Goal: Check status: Check status

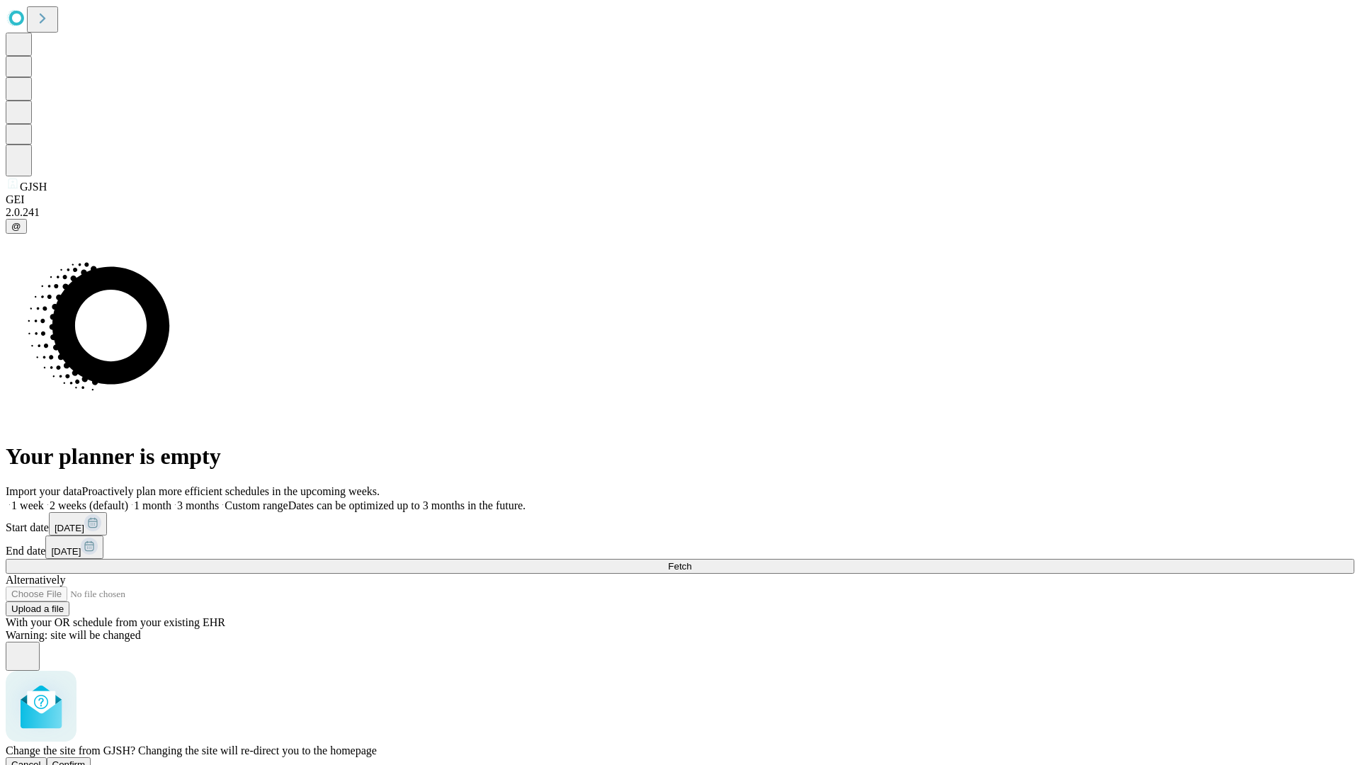
click at [86, 759] on span "Confirm" at bounding box center [68, 764] width 33 height 11
click at [128, 499] on label "2 weeks (default)" at bounding box center [86, 505] width 84 height 12
click at [691, 561] on span "Fetch" at bounding box center [679, 566] width 23 height 11
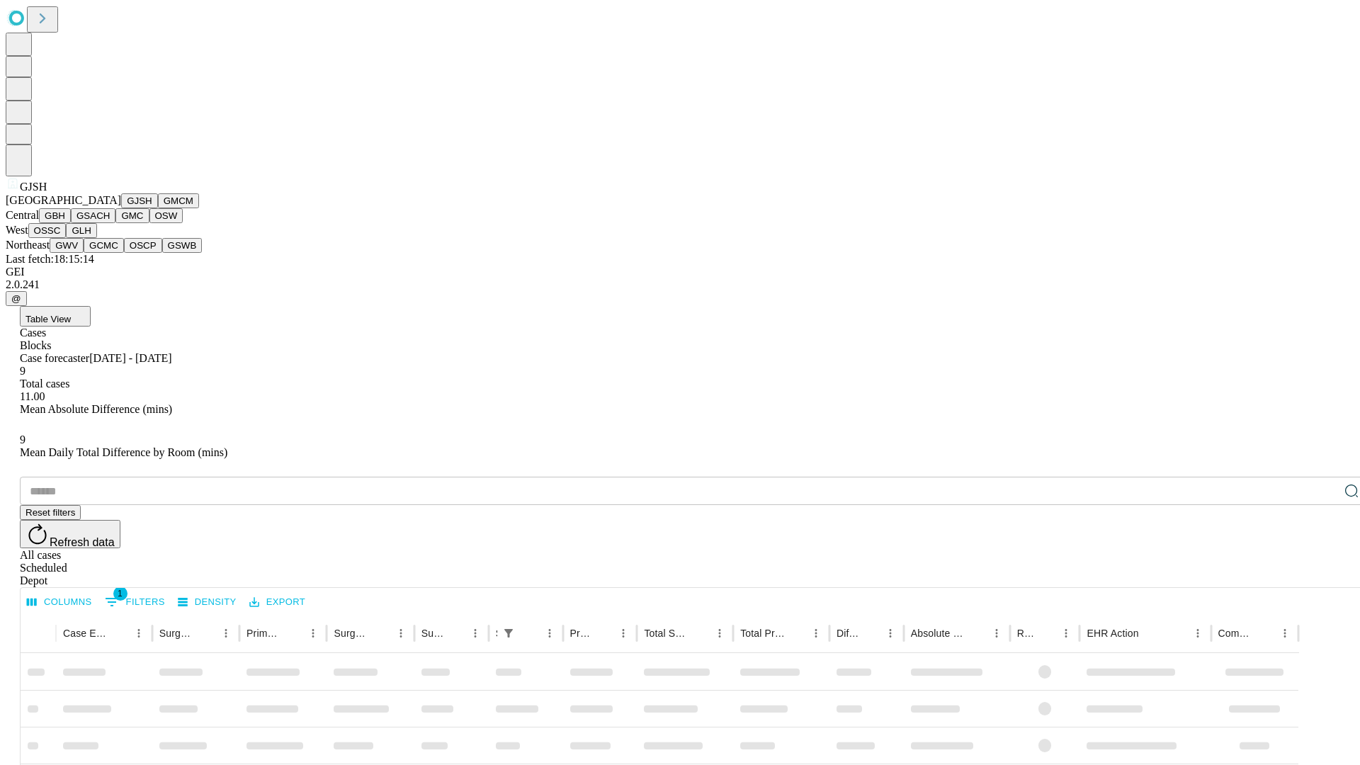
click at [158, 208] on button "GMCM" at bounding box center [178, 200] width 41 height 15
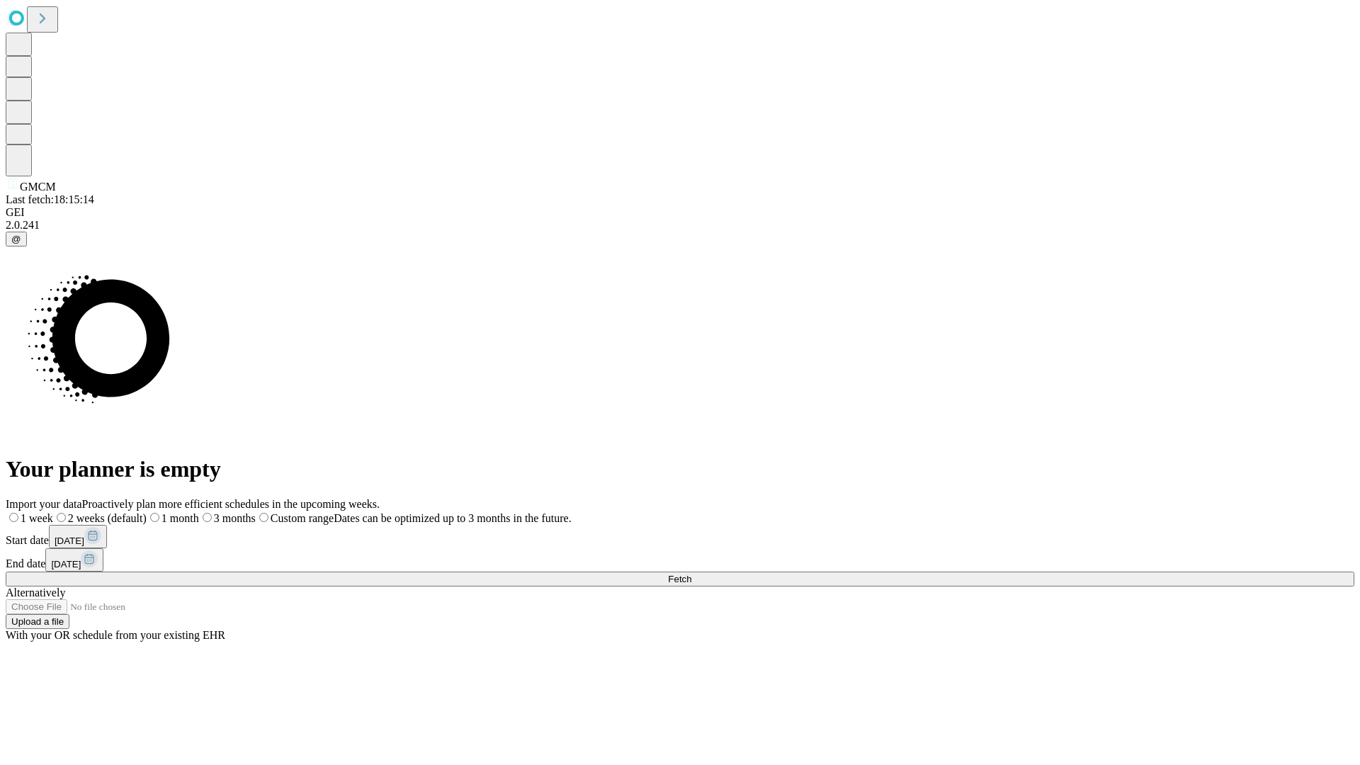
click at [691, 574] on span "Fetch" at bounding box center [679, 579] width 23 height 11
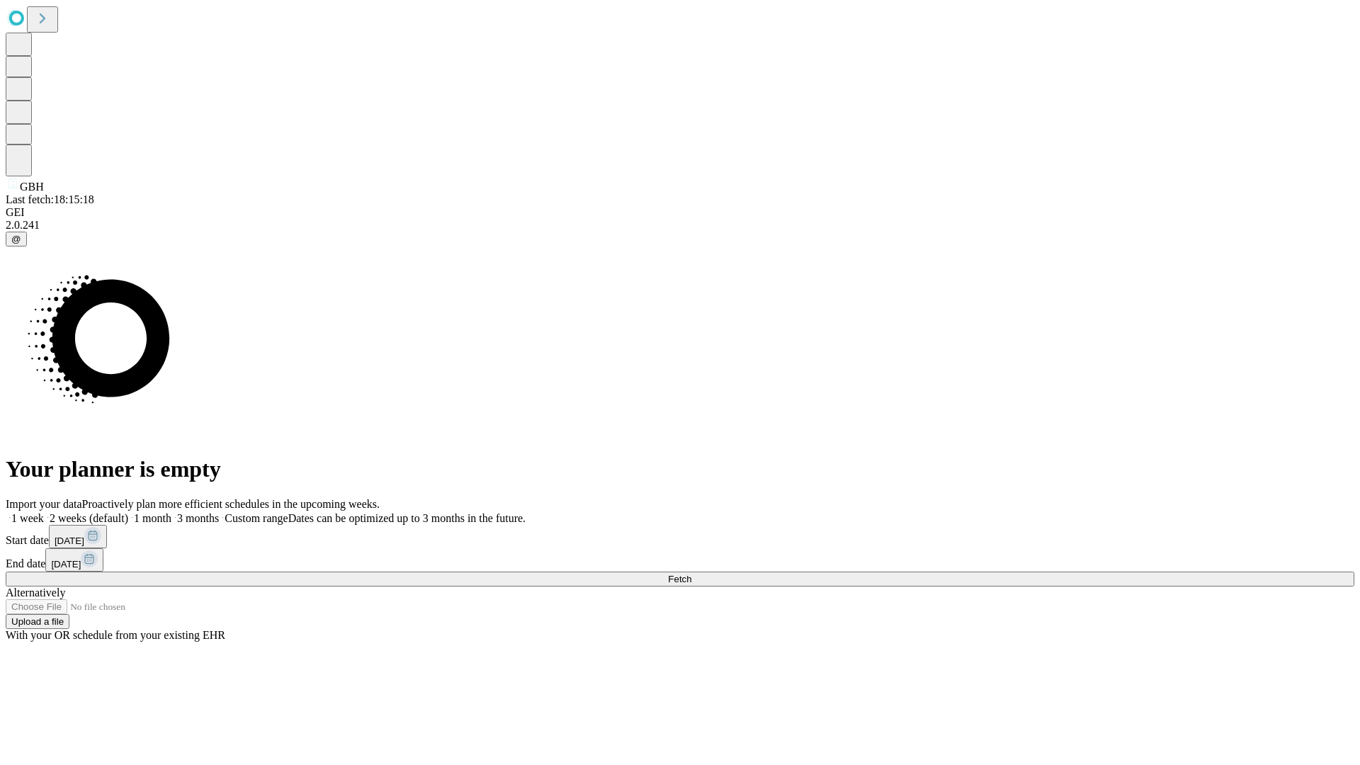
click at [128, 512] on label "2 weeks (default)" at bounding box center [86, 518] width 84 height 12
click at [691, 574] on span "Fetch" at bounding box center [679, 579] width 23 height 11
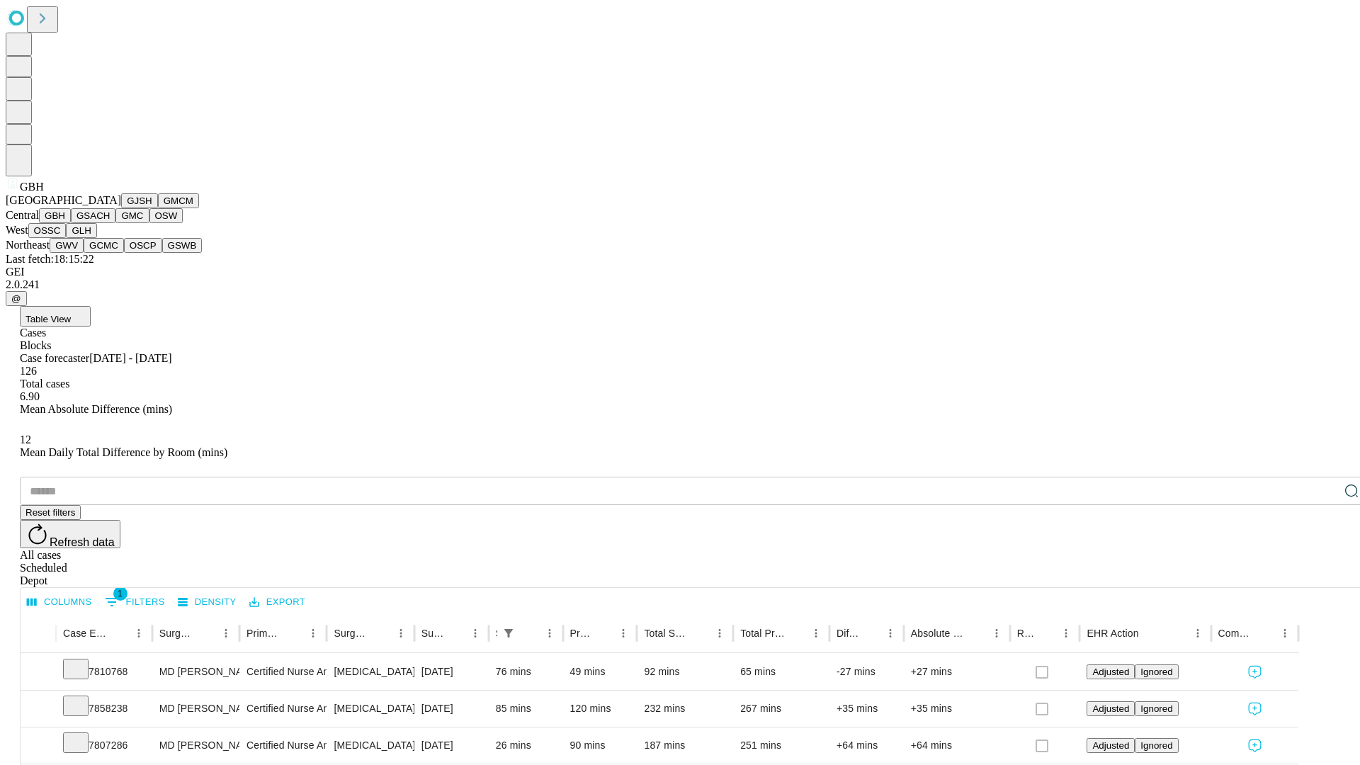
click at [110, 223] on button "GSACH" at bounding box center [93, 215] width 45 height 15
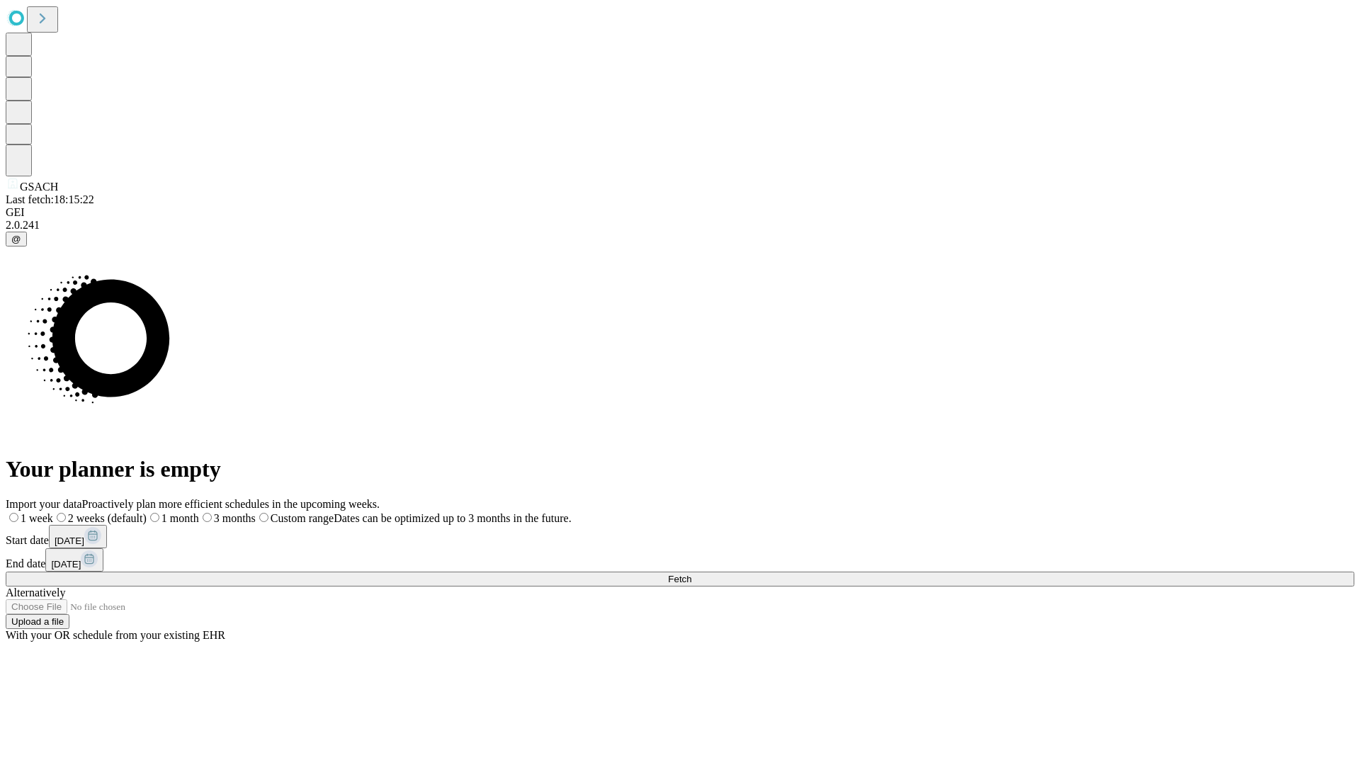
click at [147, 512] on label "2 weeks (default)" at bounding box center [99, 518] width 93 height 12
click at [691, 574] on span "Fetch" at bounding box center [679, 579] width 23 height 11
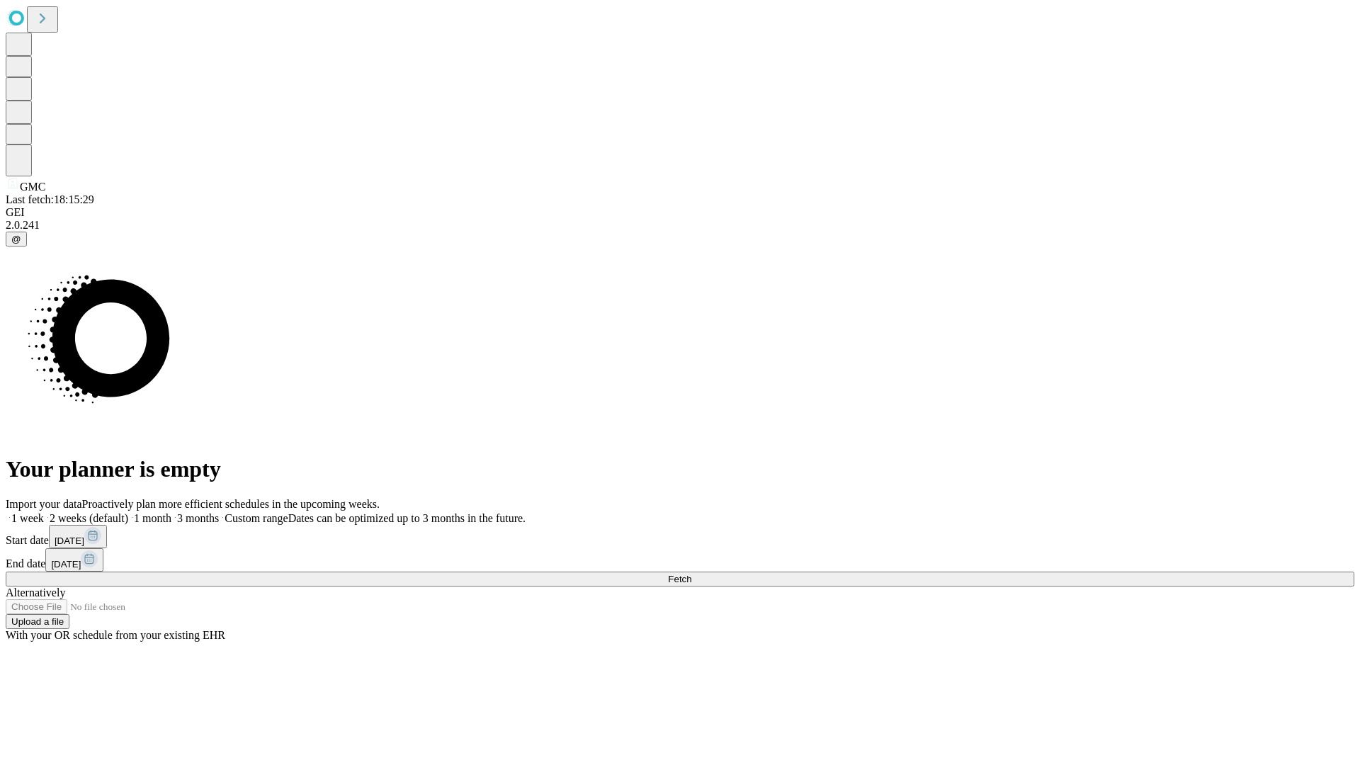
click at [128, 512] on label "2 weeks (default)" at bounding box center [86, 518] width 84 height 12
click at [691, 574] on span "Fetch" at bounding box center [679, 579] width 23 height 11
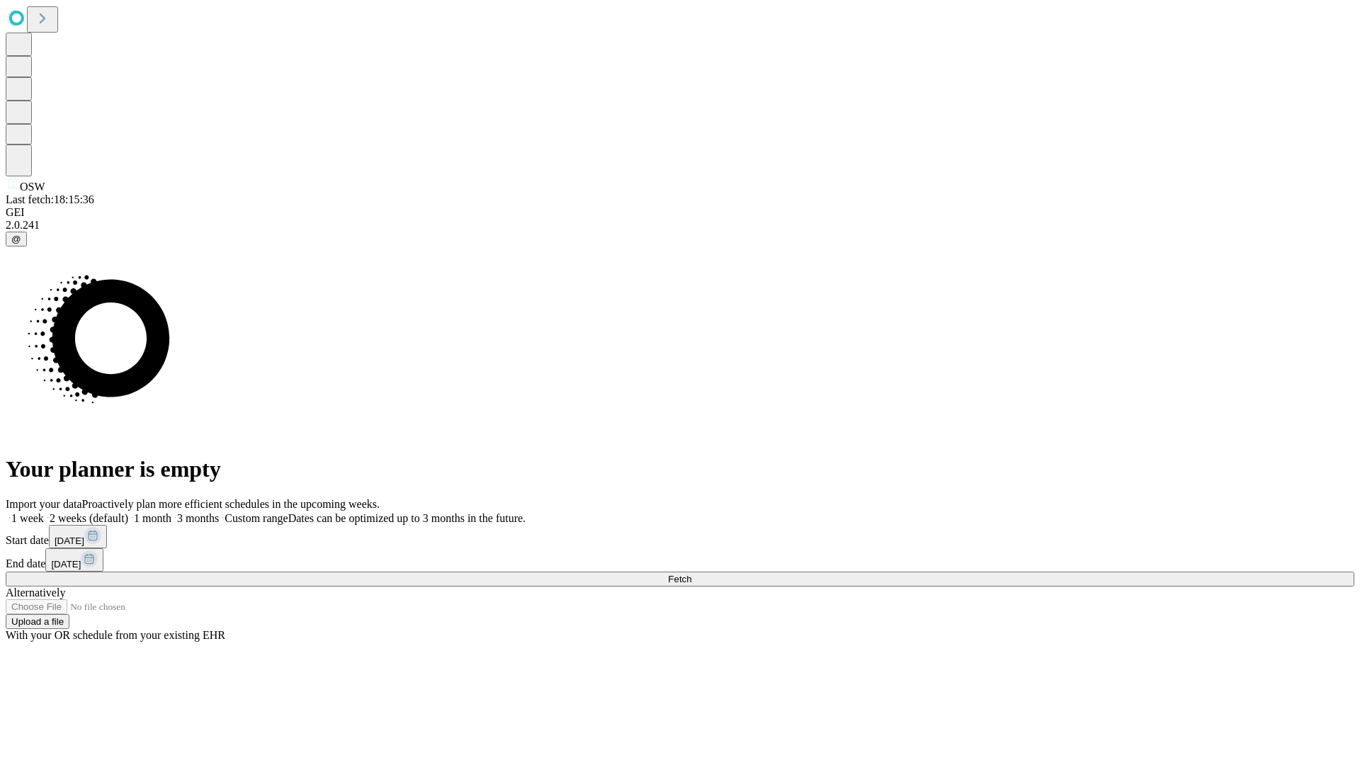
click at [691, 574] on span "Fetch" at bounding box center [679, 579] width 23 height 11
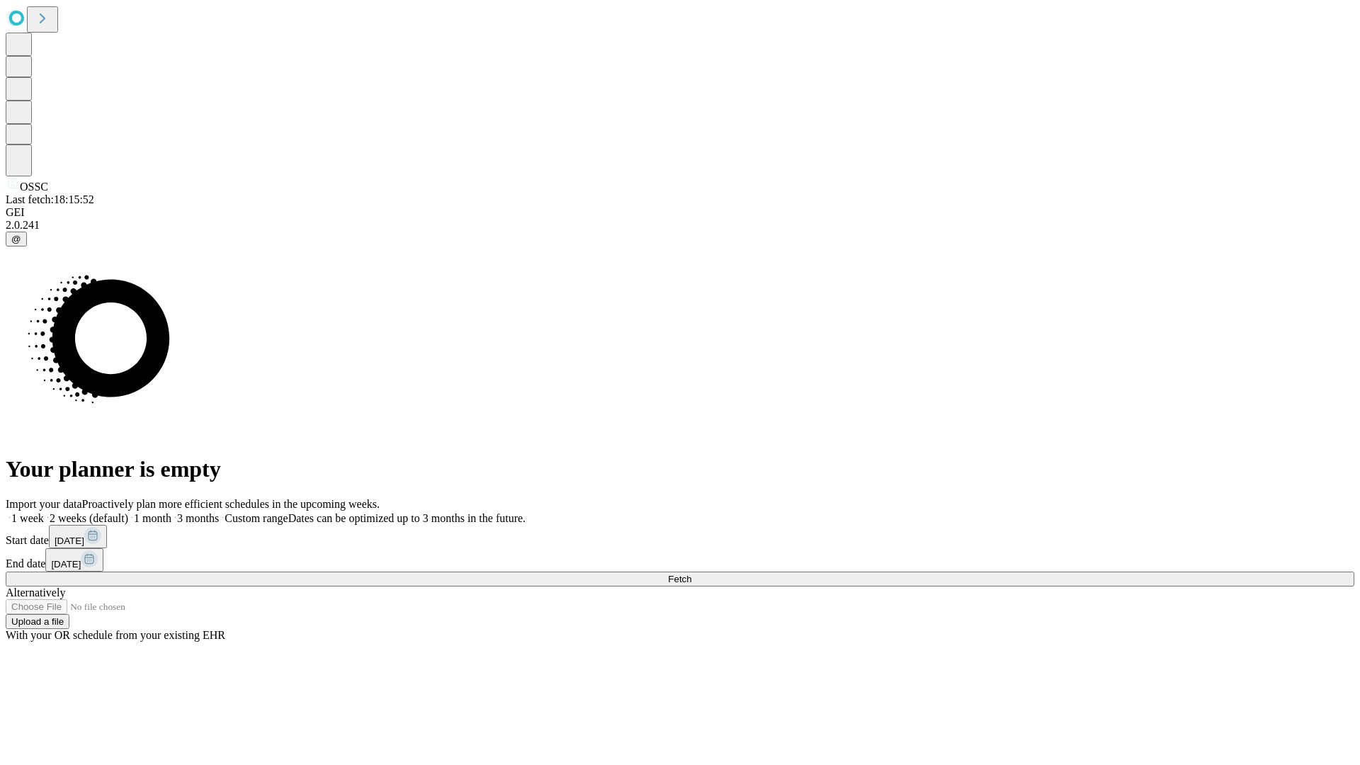
click at [128, 512] on label "2 weeks (default)" at bounding box center [86, 518] width 84 height 12
click at [691, 574] on span "Fetch" at bounding box center [679, 579] width 23 height 11
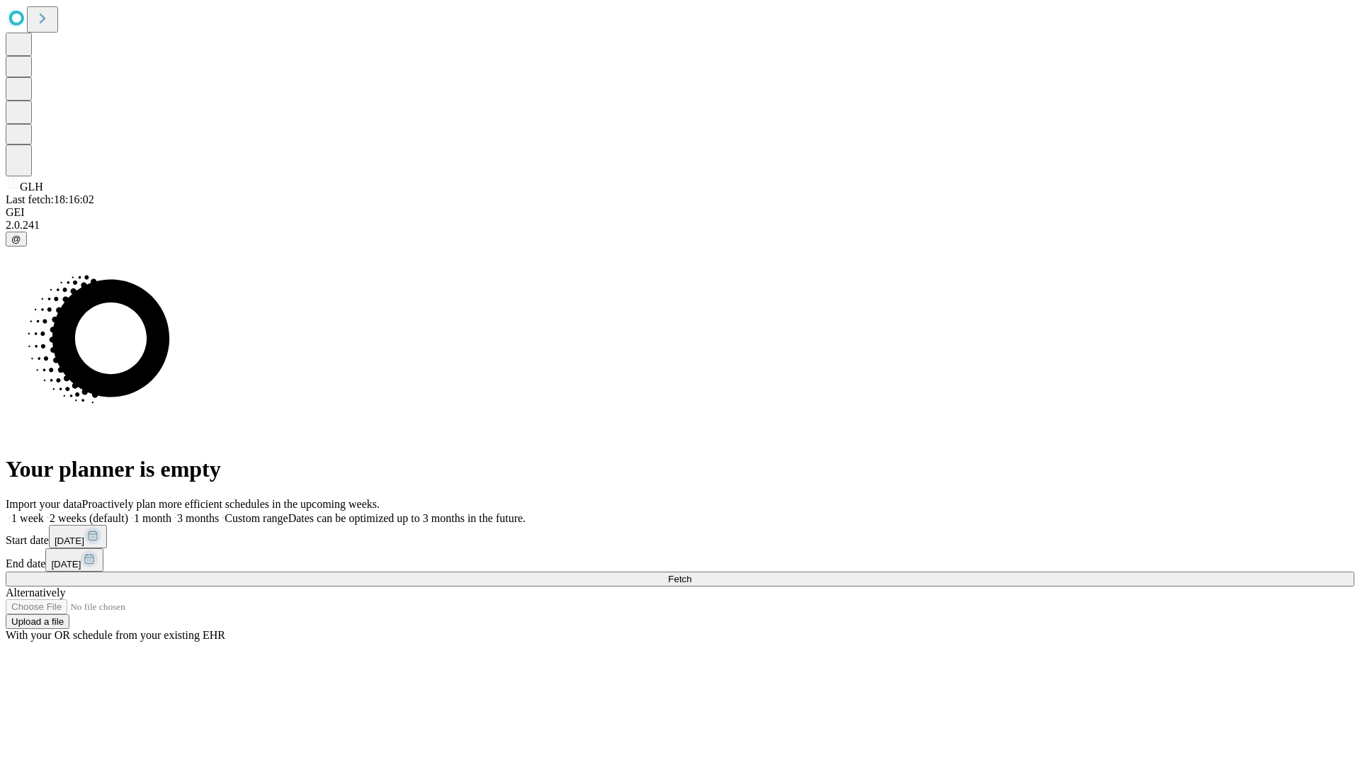
click at [128, 512] on label "2 weeks (default)" at bounding box center [86, 518] width 84 height 12
click at [691, 574] on span "Fetch" at bounding box center [679, 579] width 23 height 11
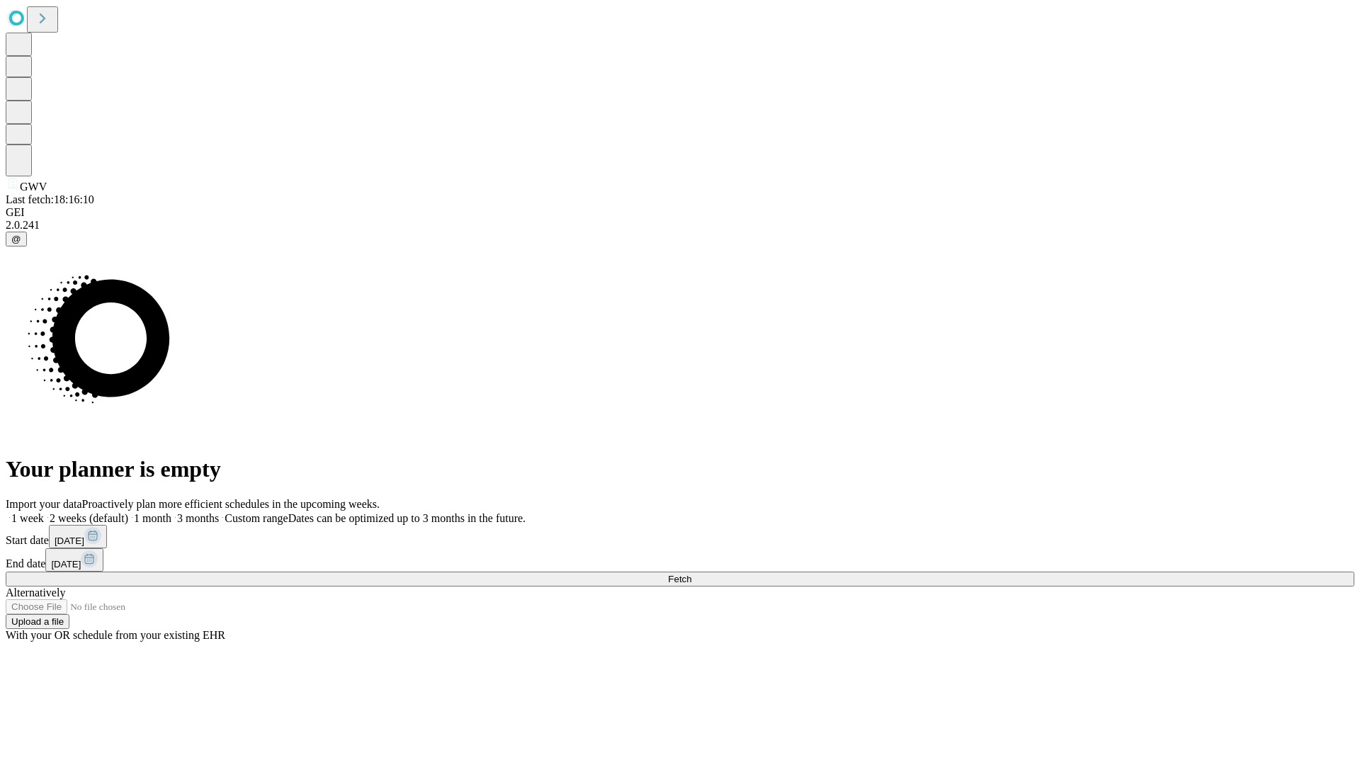
click at [128, 512] on label "2 weeks (default)" at bounding box center [86, 518] width 84 height 12
click at [691, 574] on span "Fetch" at bounding box center [679, 579] width 23 height 11
click at [128, 512] on label "2 weeks (default)" at bounding box center [86, 518] width 84 height 12
click at [691, 574] on span "Fetch" at bounding box center [679, 579] width 23 height 11
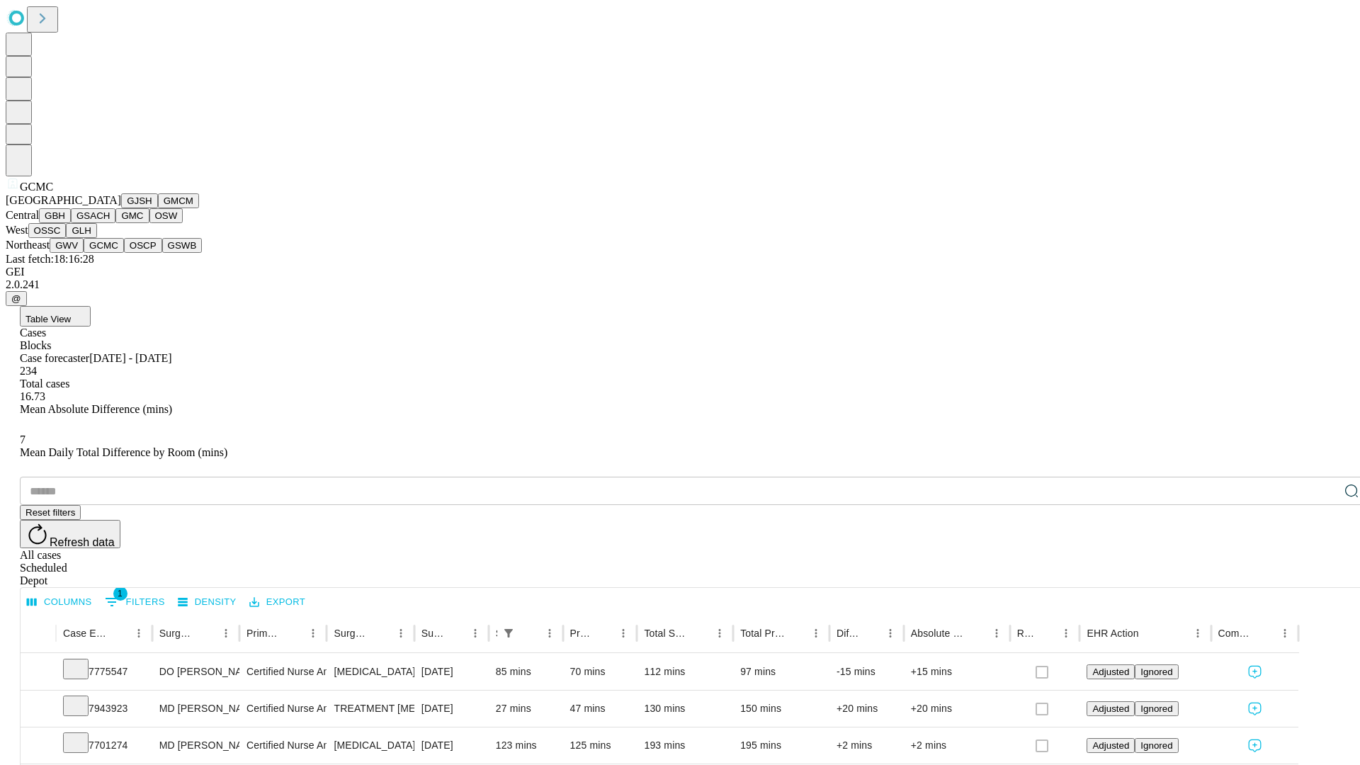
click at [124, 253] on button "OSCP" at bounding box center [143, 245] width 38 height 15
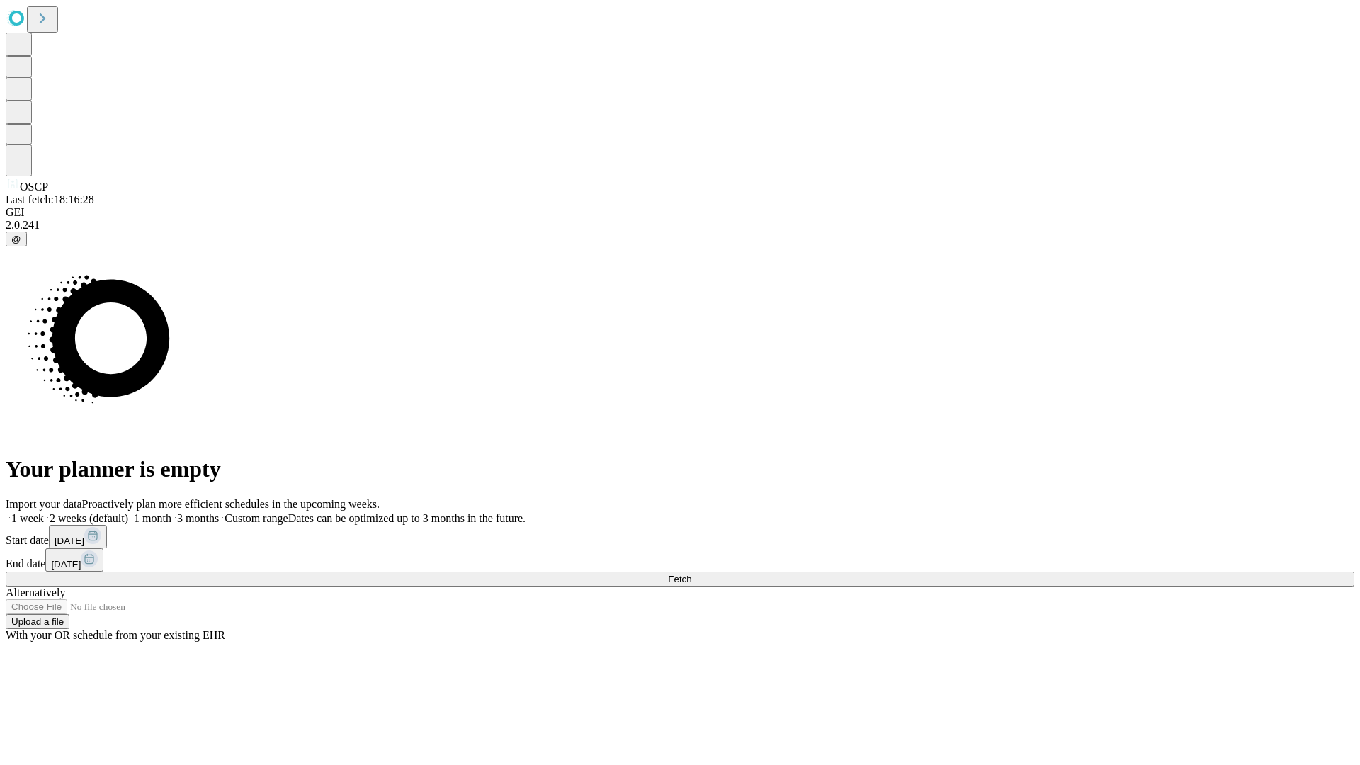
click at [128, 512] on label "2 weeks (default)" at bounding box center [86, 518] width 84 height 12
click at [691, 574] on span "Fetch" at bounding box center [679, 579] width 23 height 11
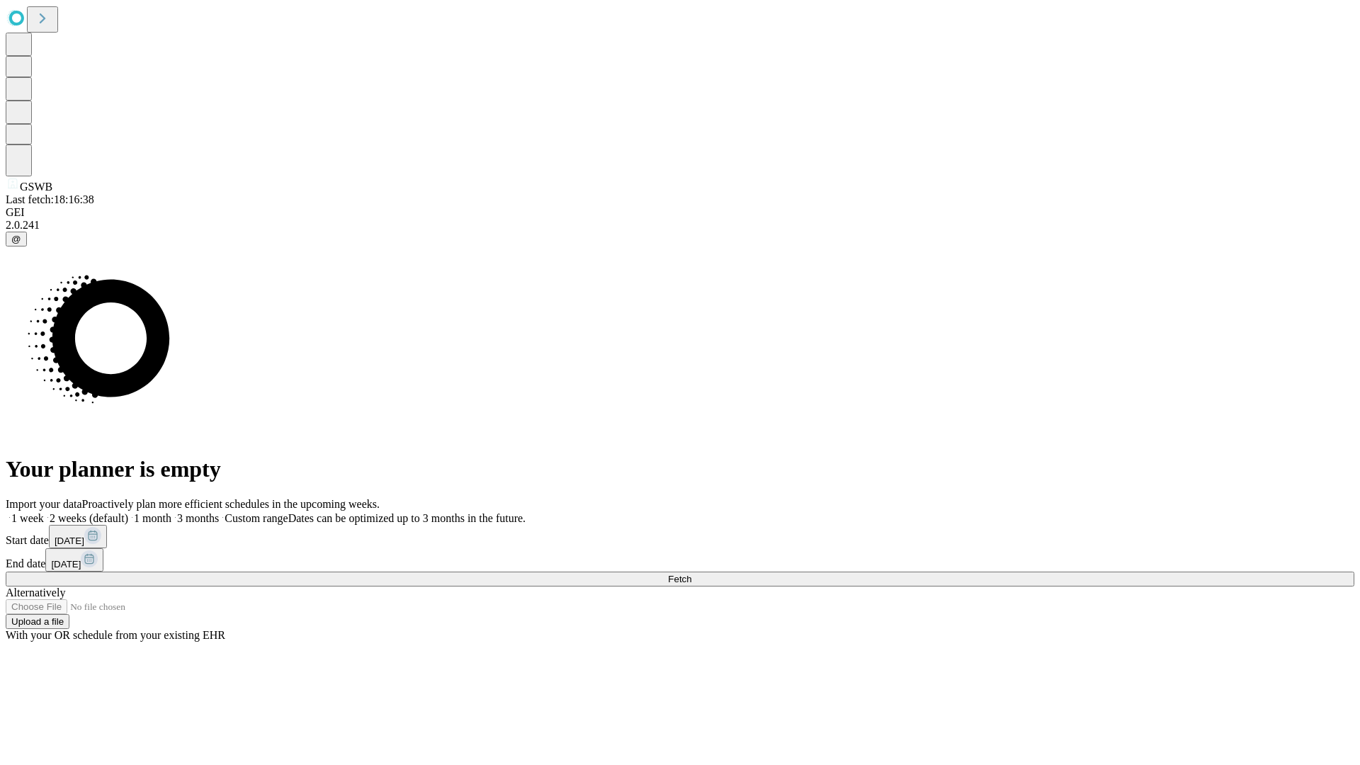
click at [128, 512] on label "2 weeks (default)" at bounding box center [86, 518] width 84 height 12
click at [691, 574] on span "Fetch" at bounding box center [679, 579] width 23 height 11
